Goal: Task Accomplishment & Management: Complete application form

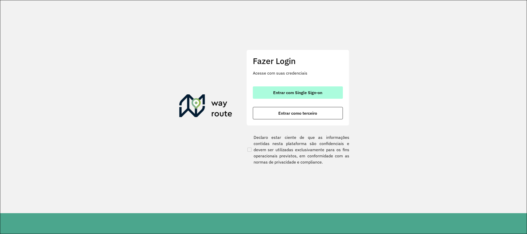
click at [325, 91] on button "Entrar com Single Sign-on" at bounding box center [298, 92] width 90 height 12
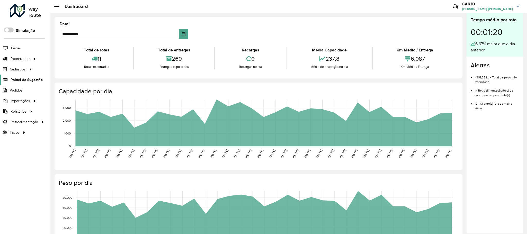
click at [19, 78] on span "Painel de Sugestão" at bounding box center [27, 79] width 32 height 5
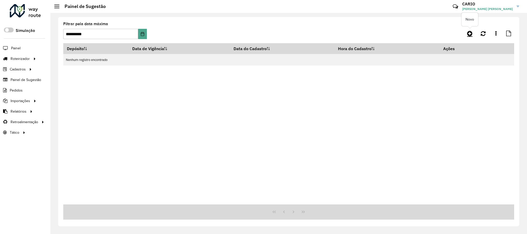
drag, startPoint x: 470, startPoint y: 29, endPoint x: 469, endPoint y: 32, distance: 3.0
click at [470, 31] on div "**********" at bounding box center [288, 32] width 451 height 21
click at [469, 32] on icon at bounding box center [469, 33] width 5 height 6
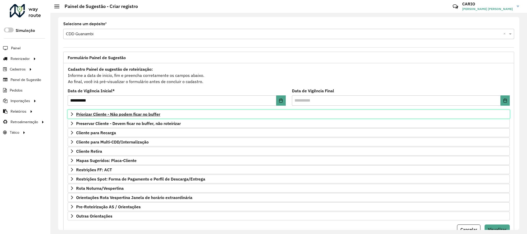
drag, startPoint x: 113, startPoint y: 114, endPoint x: 119, endPoint y: 116, distance: 6.7
click at [114, 115] on span "Priorizar Cliente - Não podem ficar no buffer" at bounding box center [118, 114] width 84 height 4
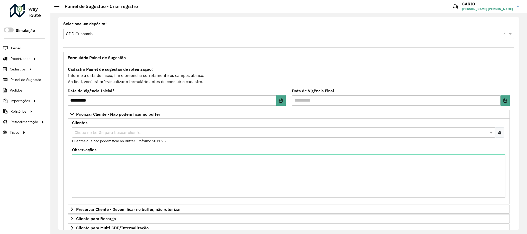
click at [144, 136] on input "text" at bounding box center [281, 133] width 416 height 6
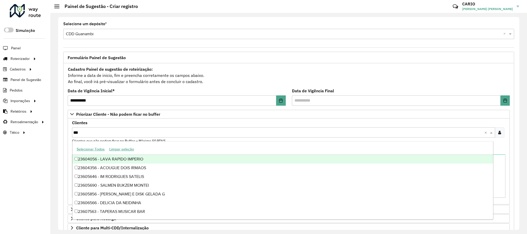
type input "****"
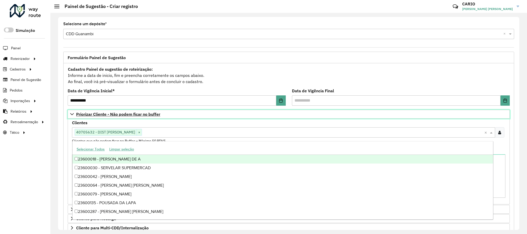
click at [150, 116] on span "Priorizar Cliente - Não podem ficar no buffer" at bounding box center [118, 114] width 84 height 4
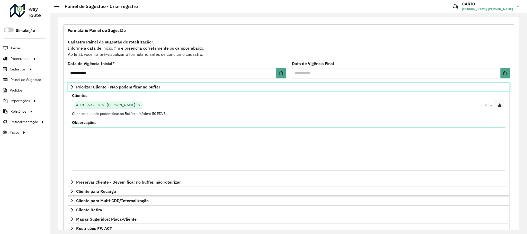
scroll to position [27, 0]
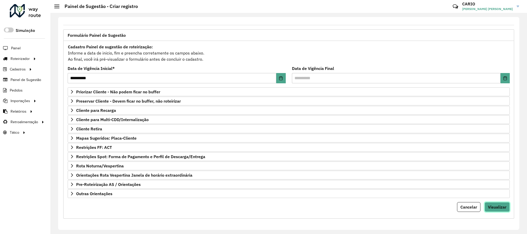
click at [496, 205] on span "Visualizar" at bounding box center [497, 207] width 19 height 5
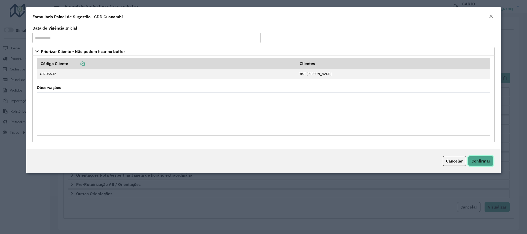
click at [476, 159] on span "Confirmar" at bounding box center [481, 161] width 19 height 5
